Goal: Task Accomplishment & Management: Manage account settings

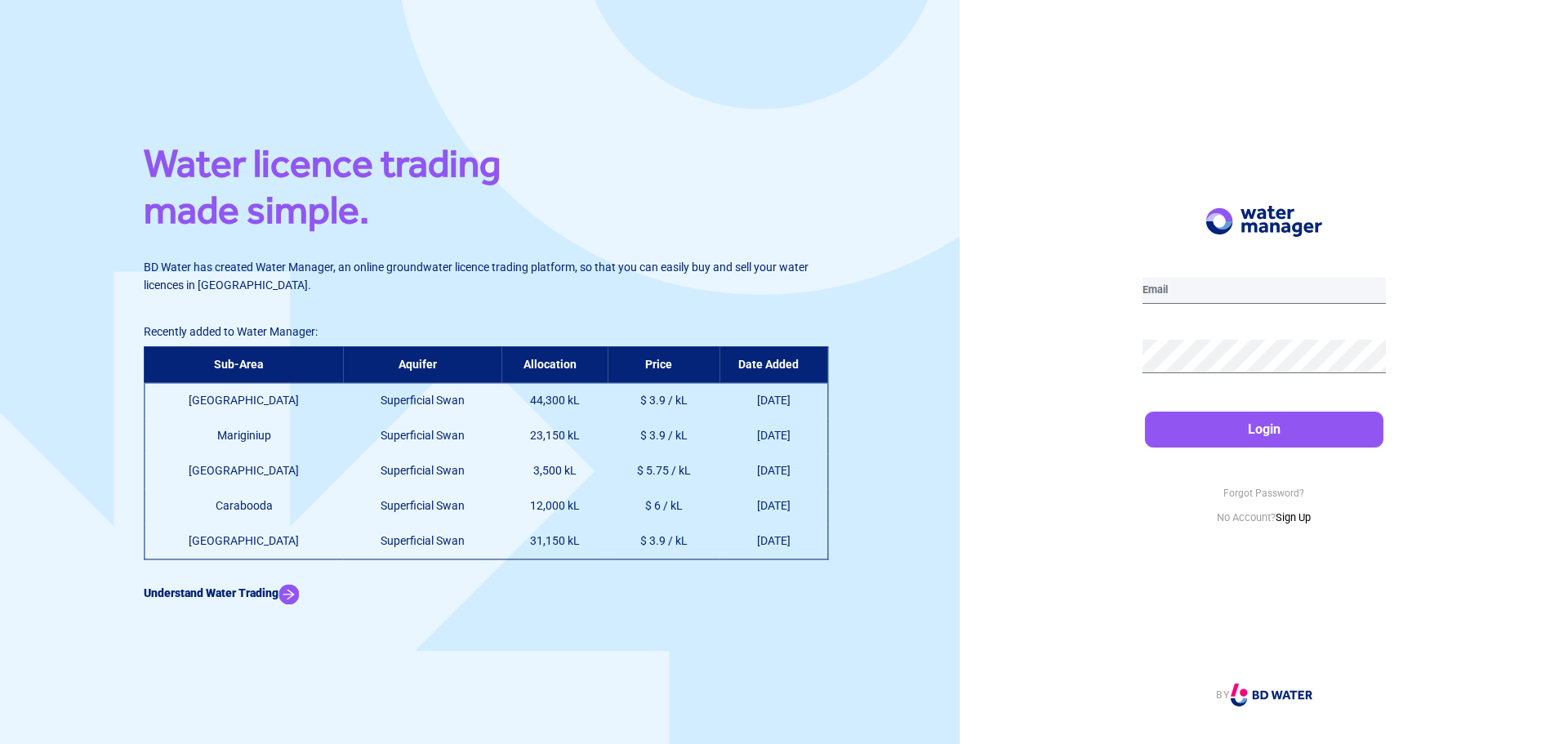
click at [1199, 291] on input "email" at bounding box center [1264, 291] width 244 height 26
type input "[EMAIL_ADDRESS][DOMAIN_NAME]"
click at [1202, 439] on button "Login" at bounding box center [1264, 430] width 239 height 36
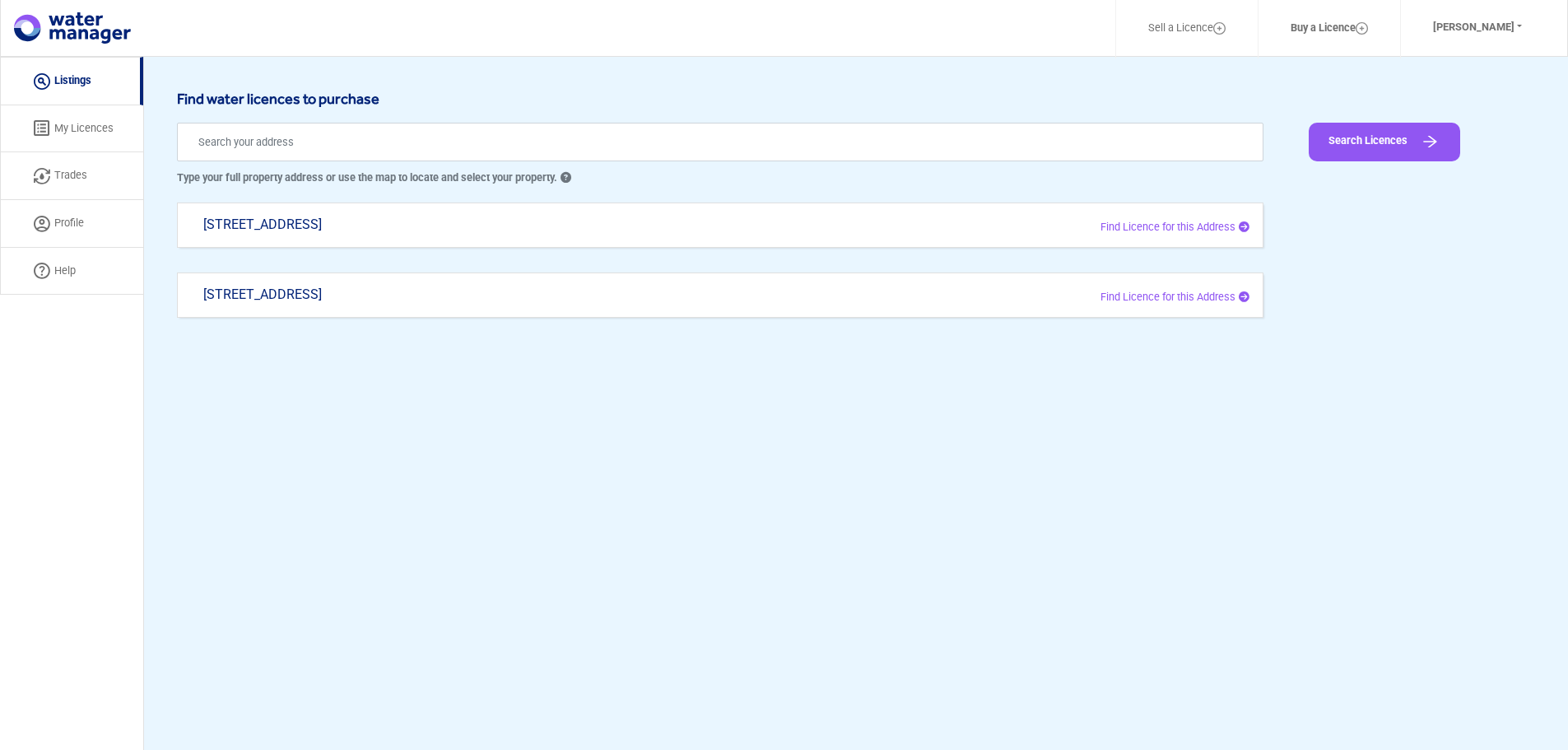
click at [271, 292] on div "[STREET_ADDRESS]" at bounding box center [499, 303] width 617 height 32
type input "[STREET_ADDRESS]"
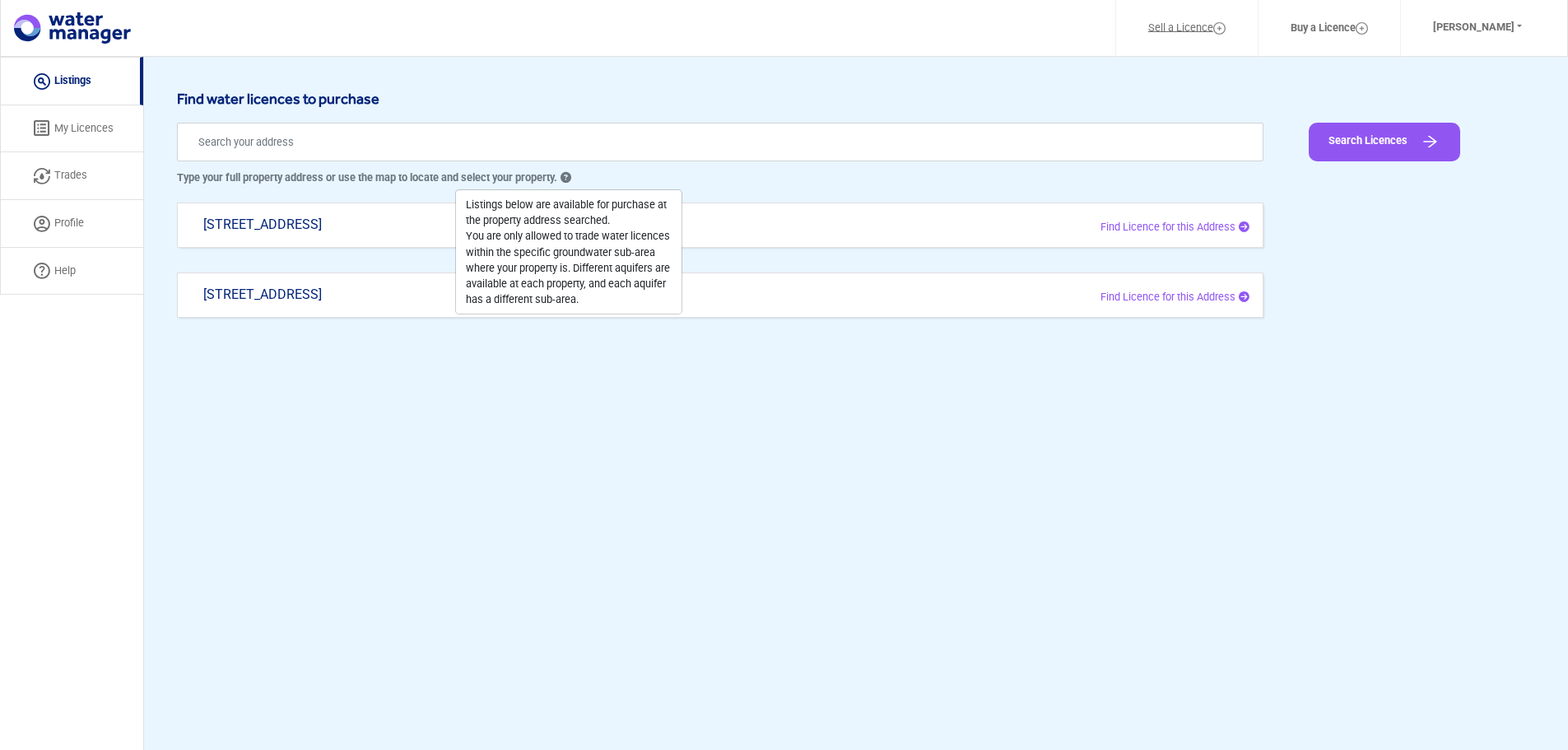
click at [1181, 29] on link "Sell a Licence" at bounding box center [1186, 28] width 120 height 39
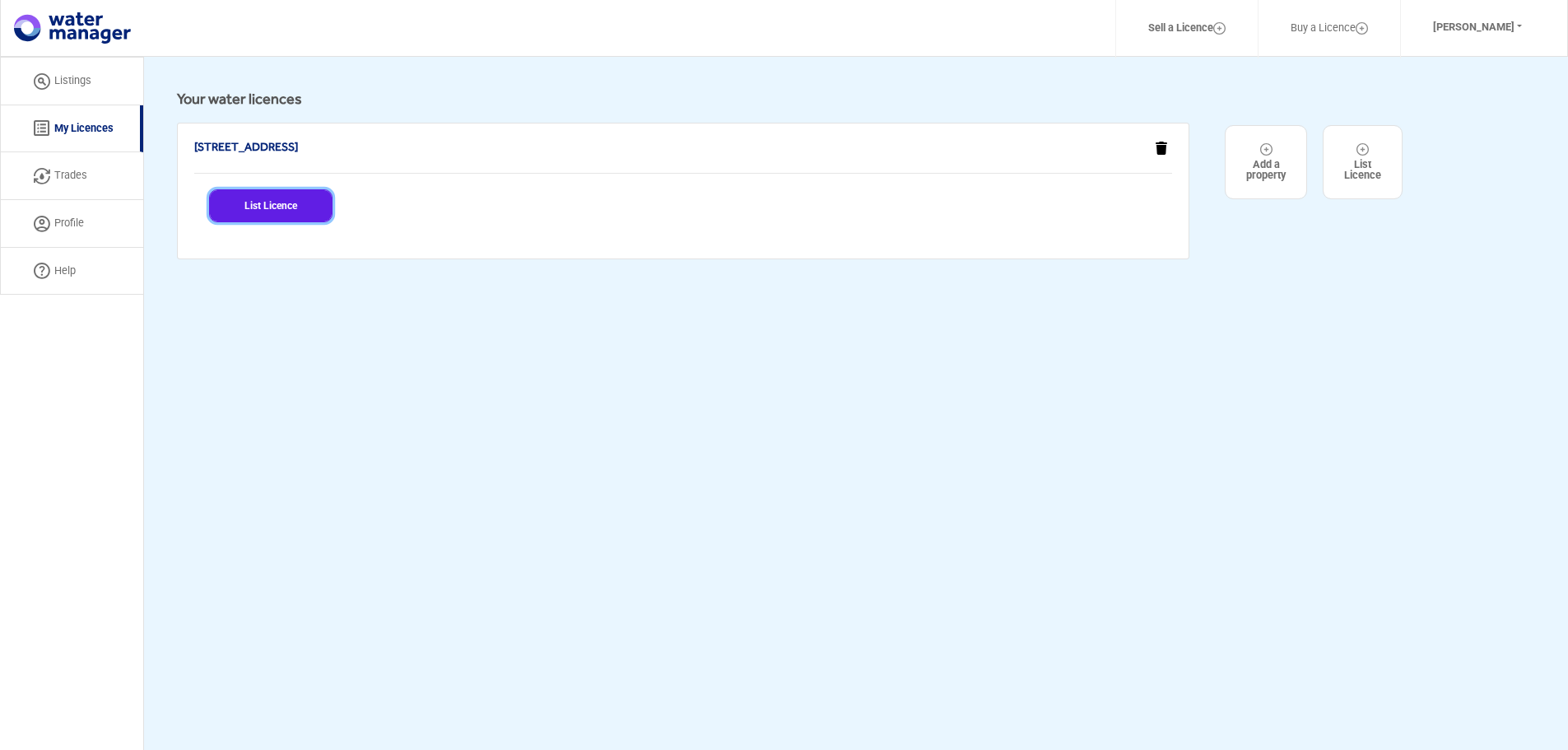
click at [249, 209] on button "List Licence" at bounding box center [270, 206] width 123 height 33
select select "[STREET_ADDRESS]"
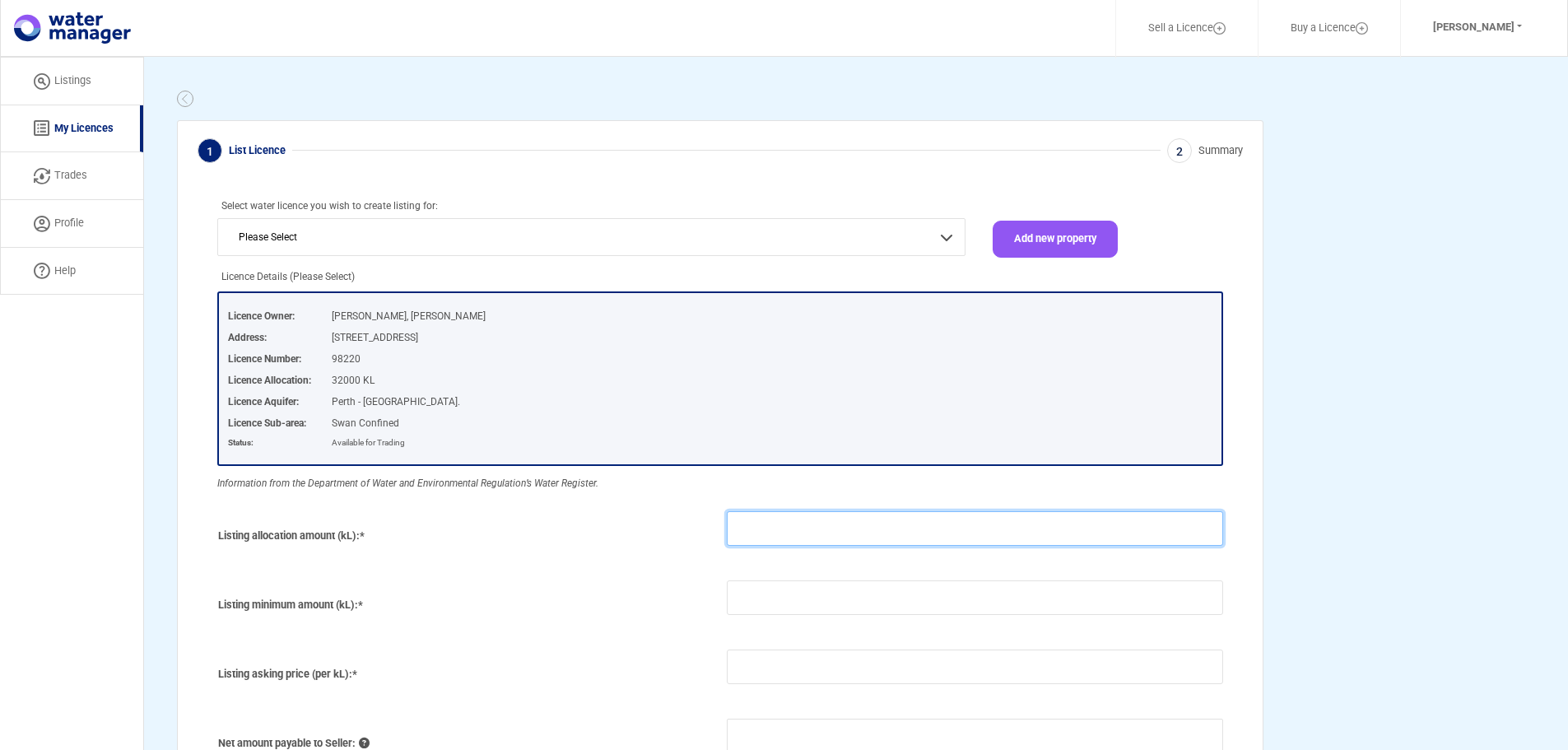
click at [745, 529] on input "number" at bounding box center [975, 528] width 496 height 35
type input "5000"
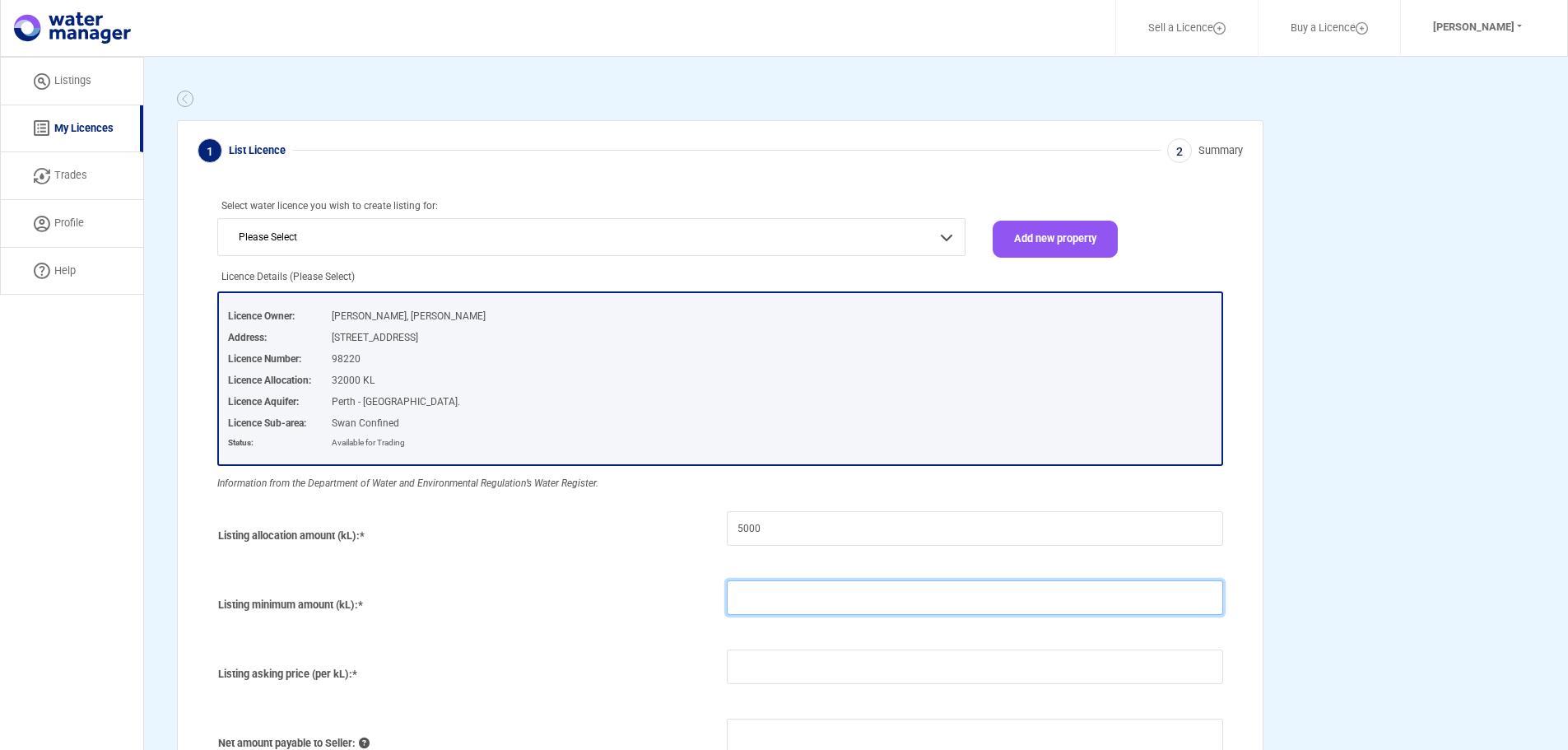
click at [742, 599] on input "number" at bounding box center [975, 598] width 496 height 35
type input "5000"
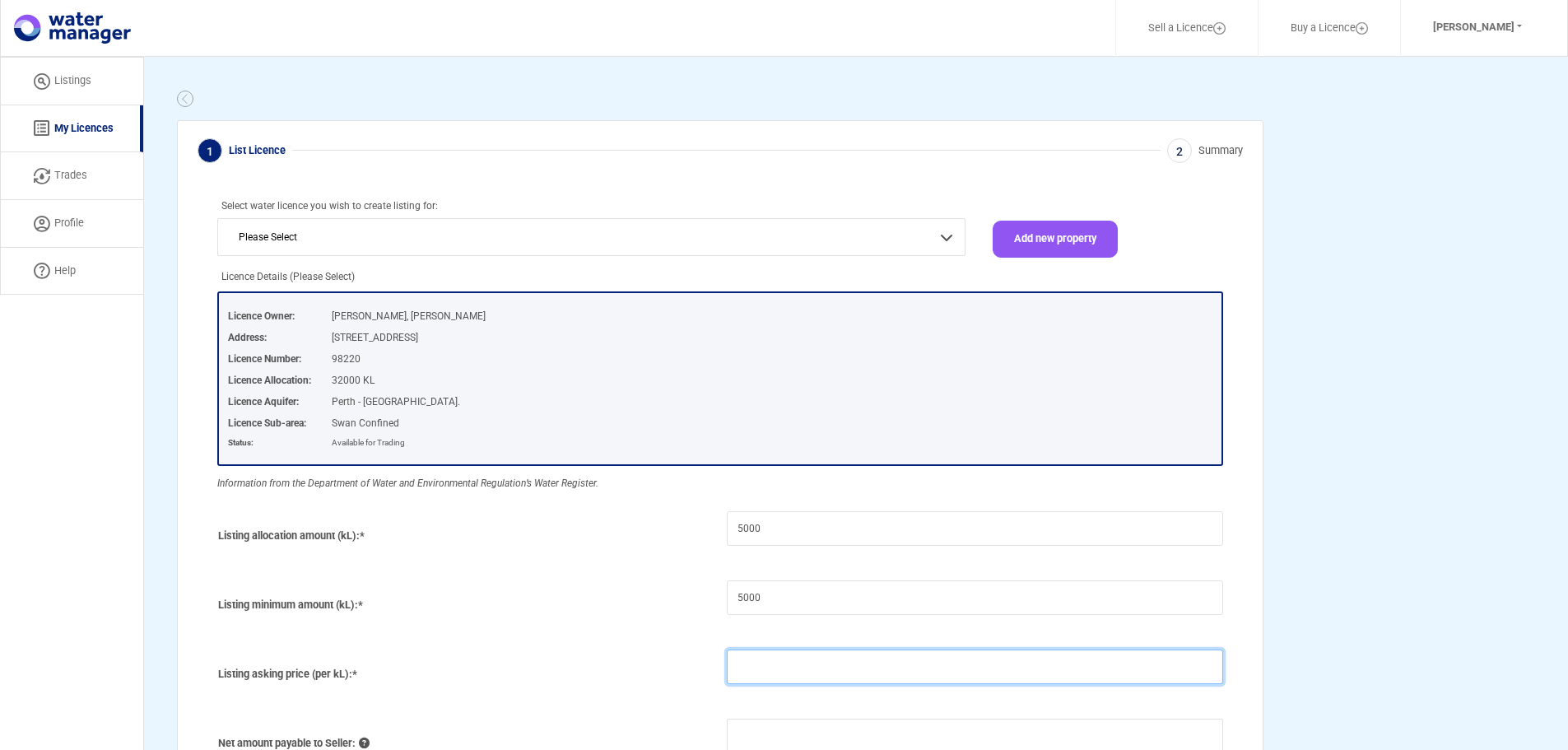
click at [743, 666] on input "number" at bounding box center [975, 667] width 496 height 35
type input "9"
type input "39,070.00"
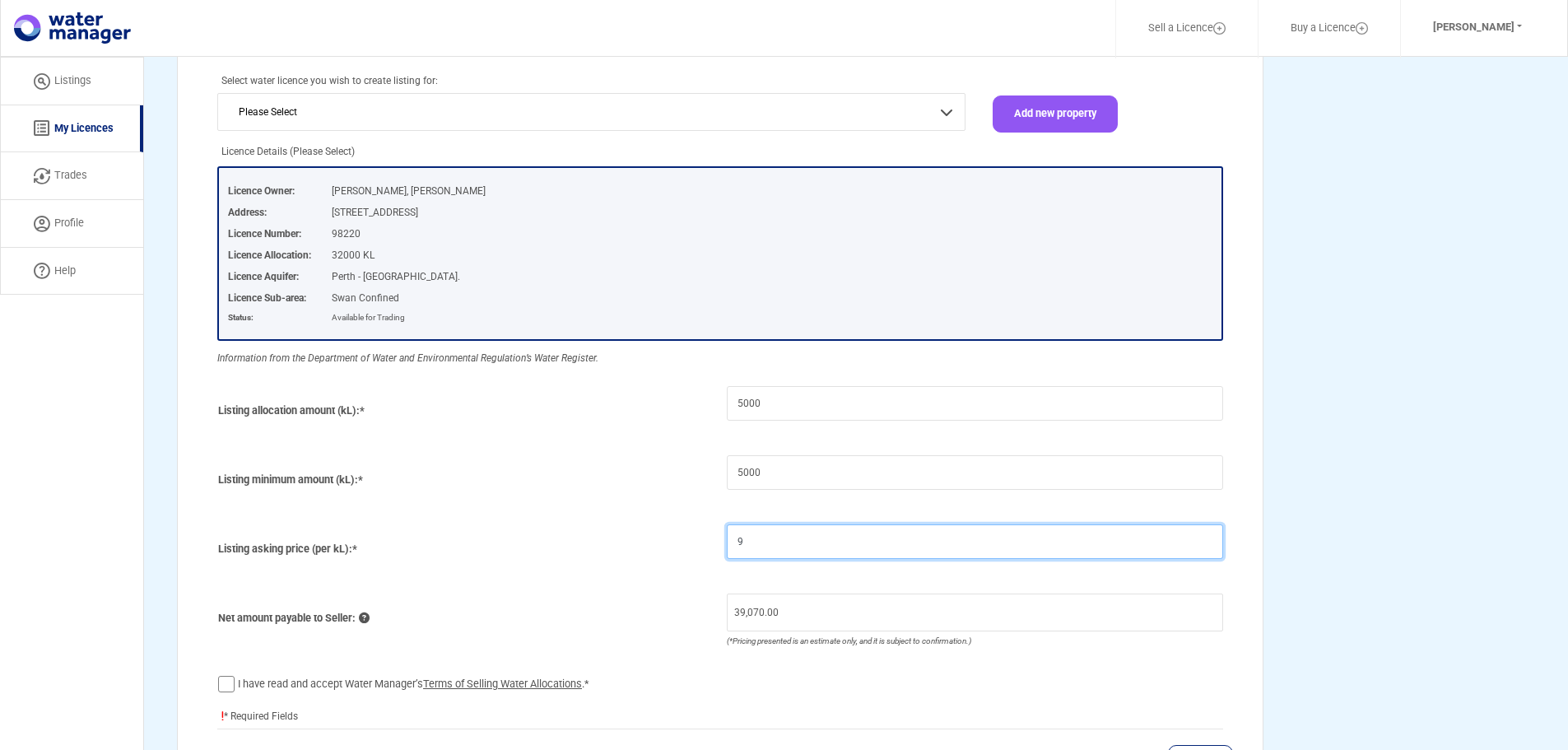
scroll to position [165, 0]
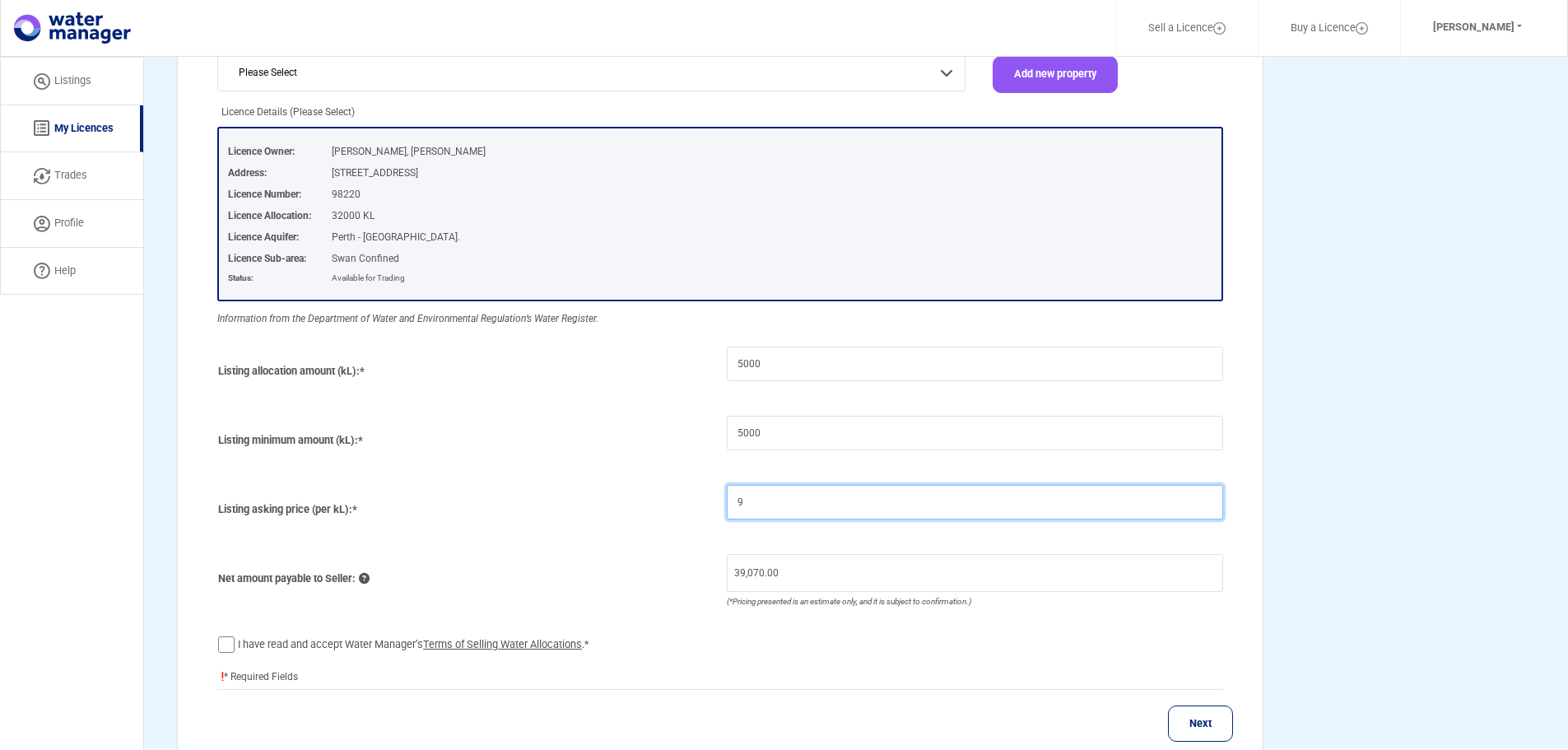
type input "9"
click at [238, 649] on label "I have read and accept Water Manager’s Terms of Selling Water Allocations .*" at bounding box center [413, 645] width 351 height 17
click at [0, 0] on input "I have read and accept Water Manager’s Terms of Selling Water Allocations .*" at bounding box center [0, 0] width 0 height 0
click at [1199, 720] on button "Next" at bounding box center [1200, 724] width 65 height 37
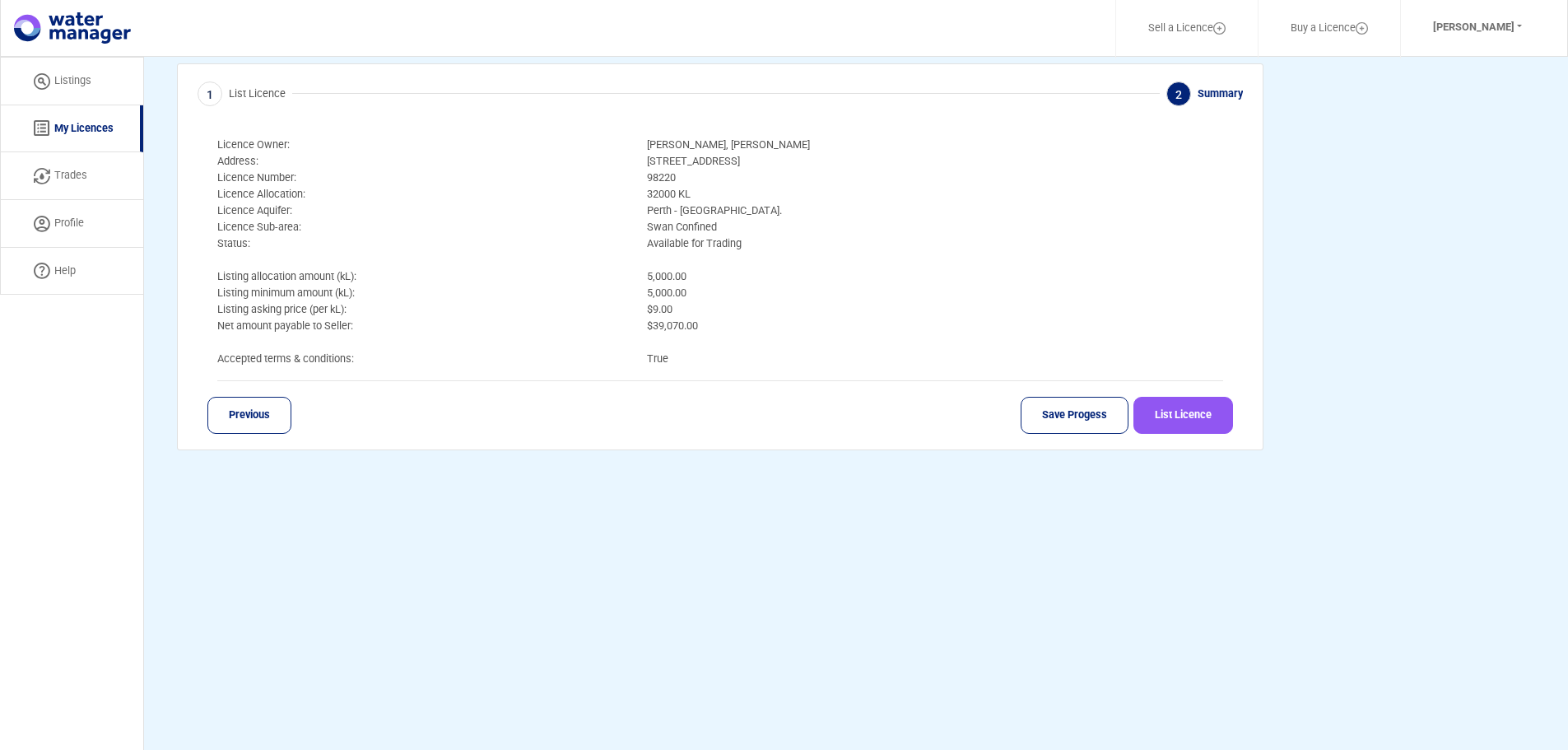
scroll to position [57, 0]
click at [1193, 420] on button "List Licence" at bounding box center [1183, 415] width 99 height 37
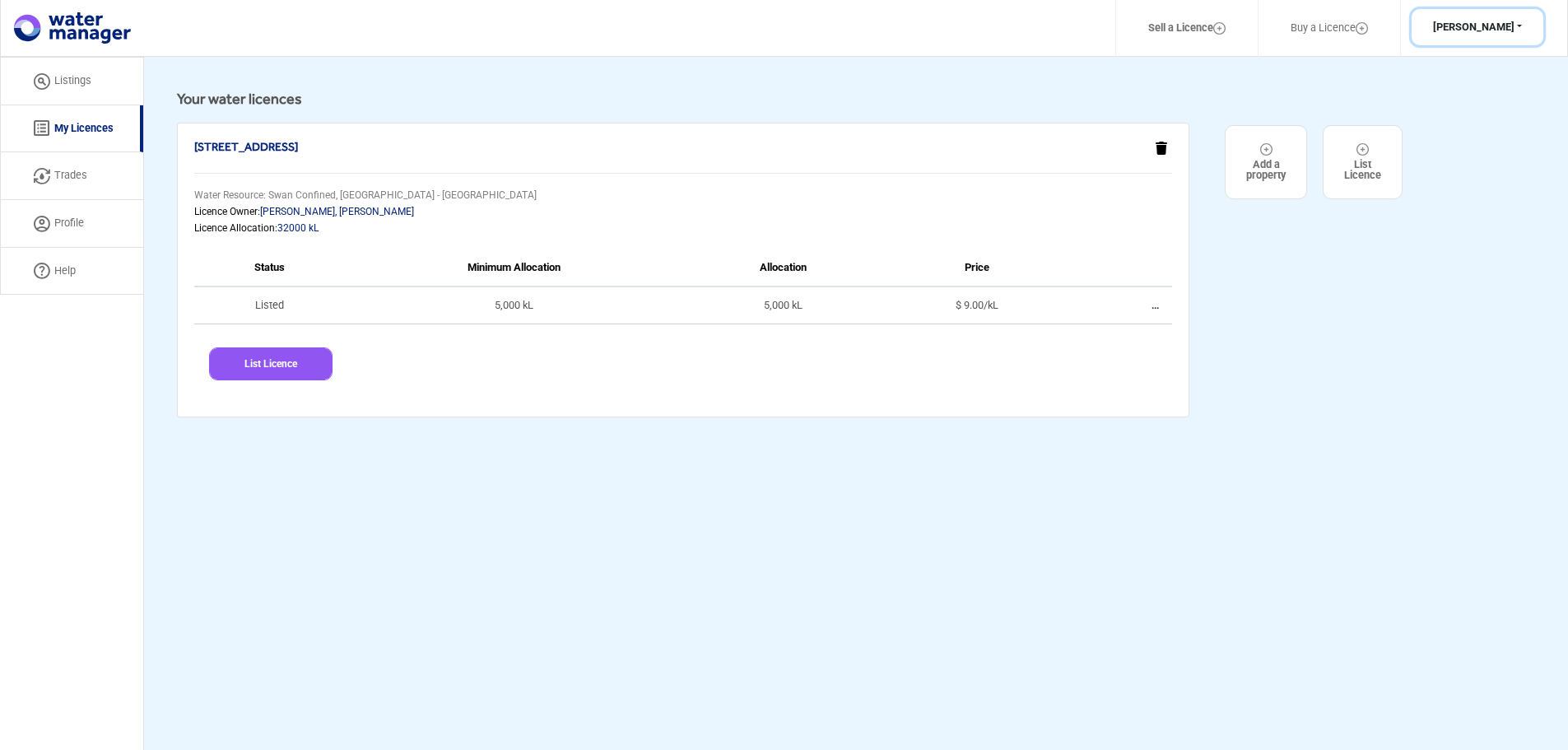
click at [1520, 28] on button "[PERSON_NAME]" at bounding box center [1477, 27] width 131 height 37
click at [1465, 91] on button "Log Out" at bounding box center [1475, 92] width 130 height 23
